Goal: Navigation & Orientation: Find specific page/section

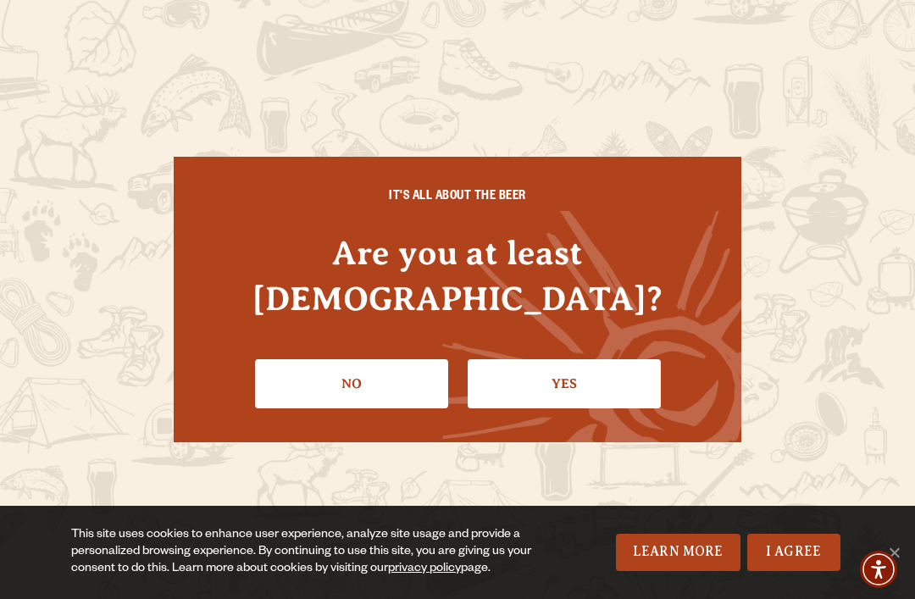
click at [575, 359] on link "Yes" at bounding box center [564, 383] width 193 height 49
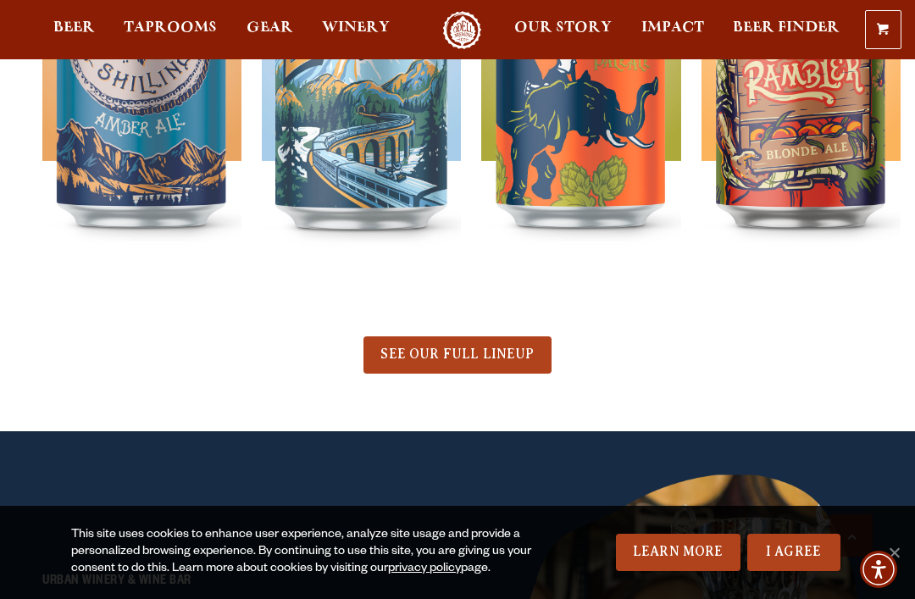
scroll to position [773, 0]
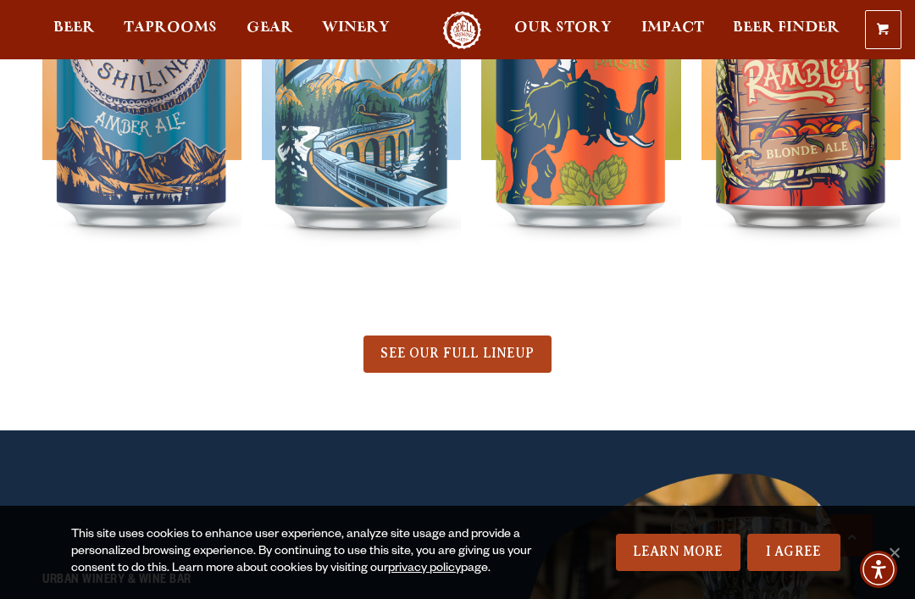
click at [497, 353] on span "SEE OUR FULL LINEUP" at bounding box center [456, 353] width 153 height 15
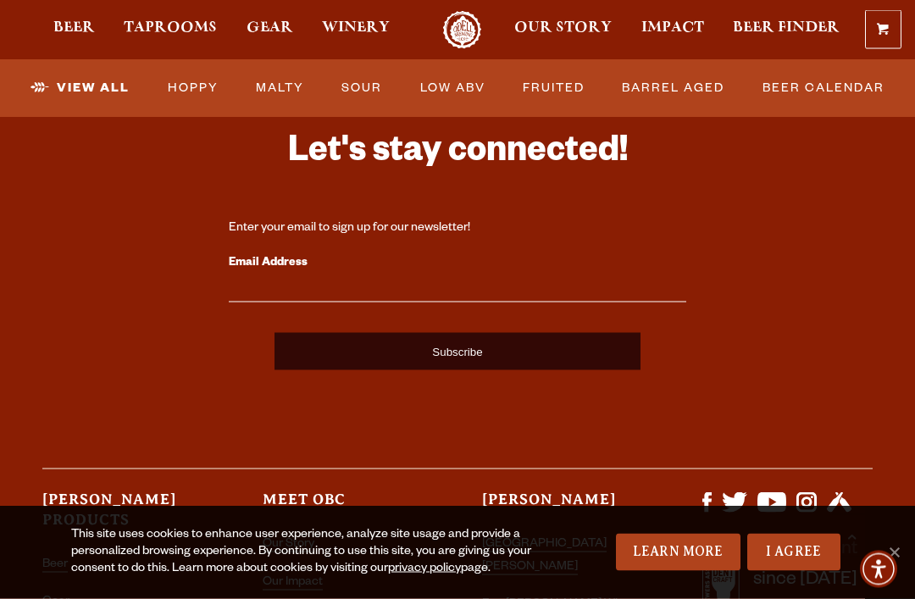
scroll to position [4150, 0]
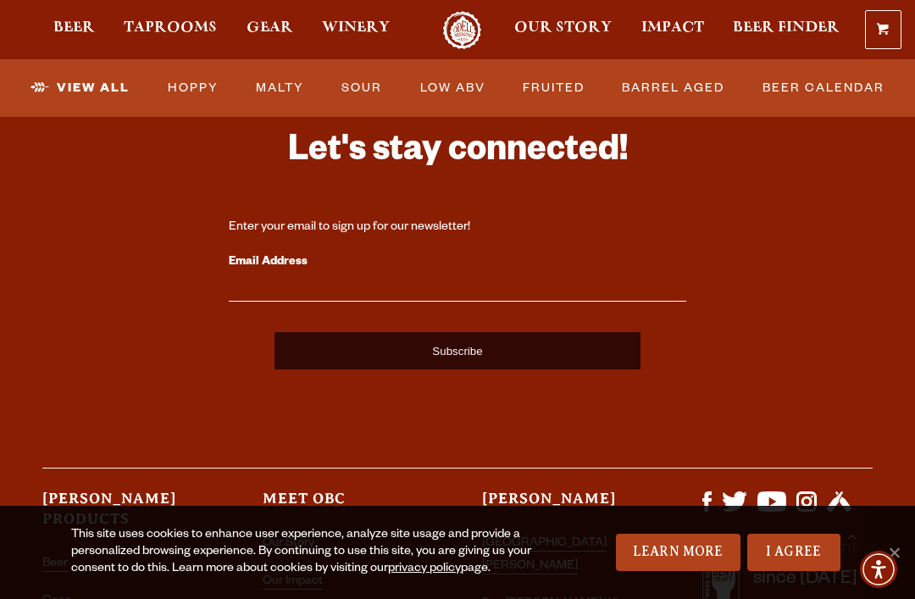
click at [584, 537] on link "[GEOGRAPHIC_DATA][PERSON_NAME]" at bounding box center [544, 555] width 125 height 36
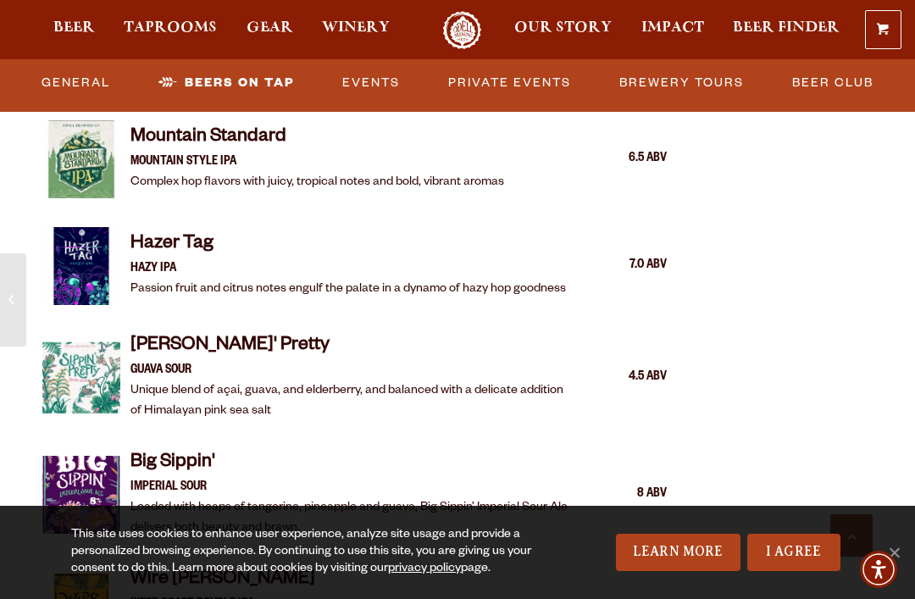
scroll to position [2618, 0]
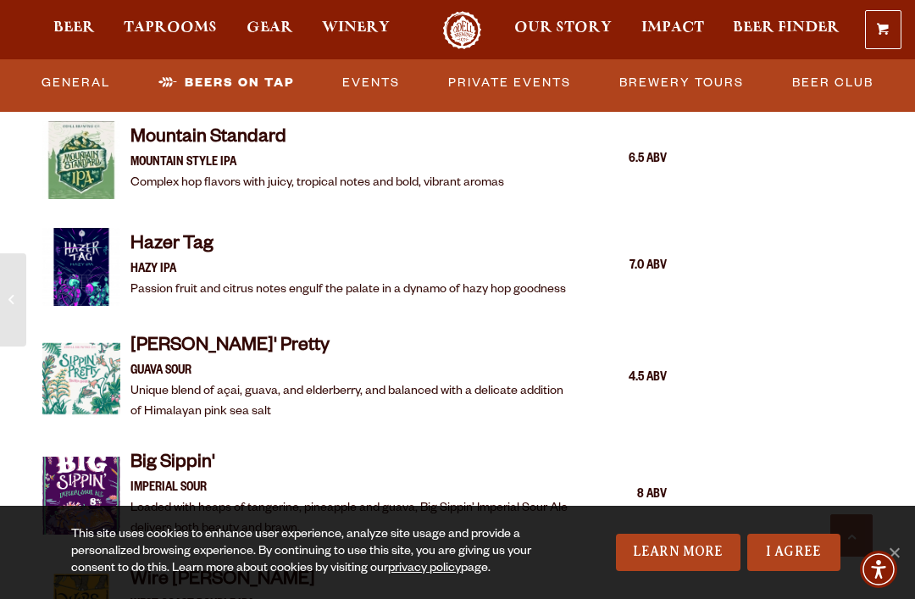
click at [555, 30] on span "Our Story" at bounding box center [562, 28] width 97 height 14
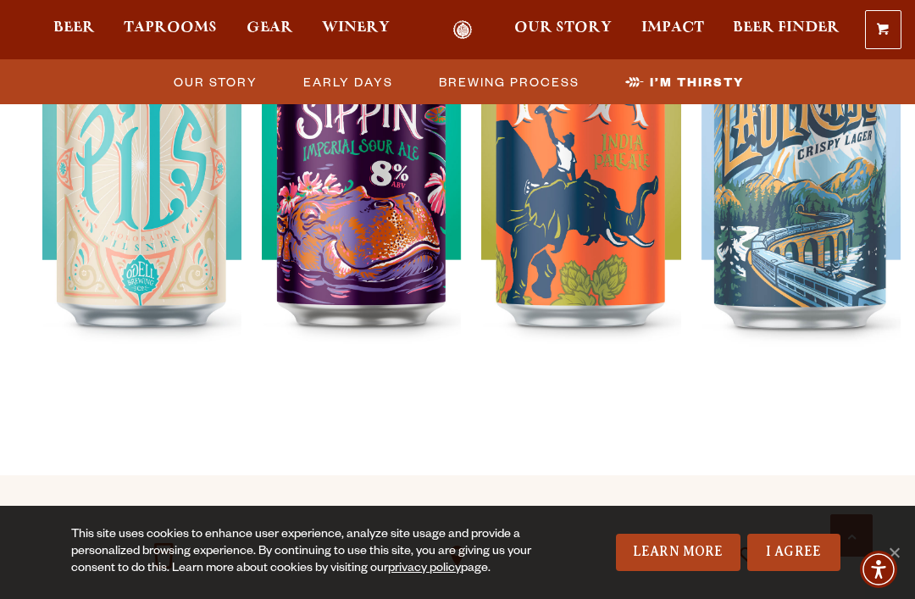
scroll to position [5221, 0]
